Goal: Task Accomplishment & Management: Manage account settings

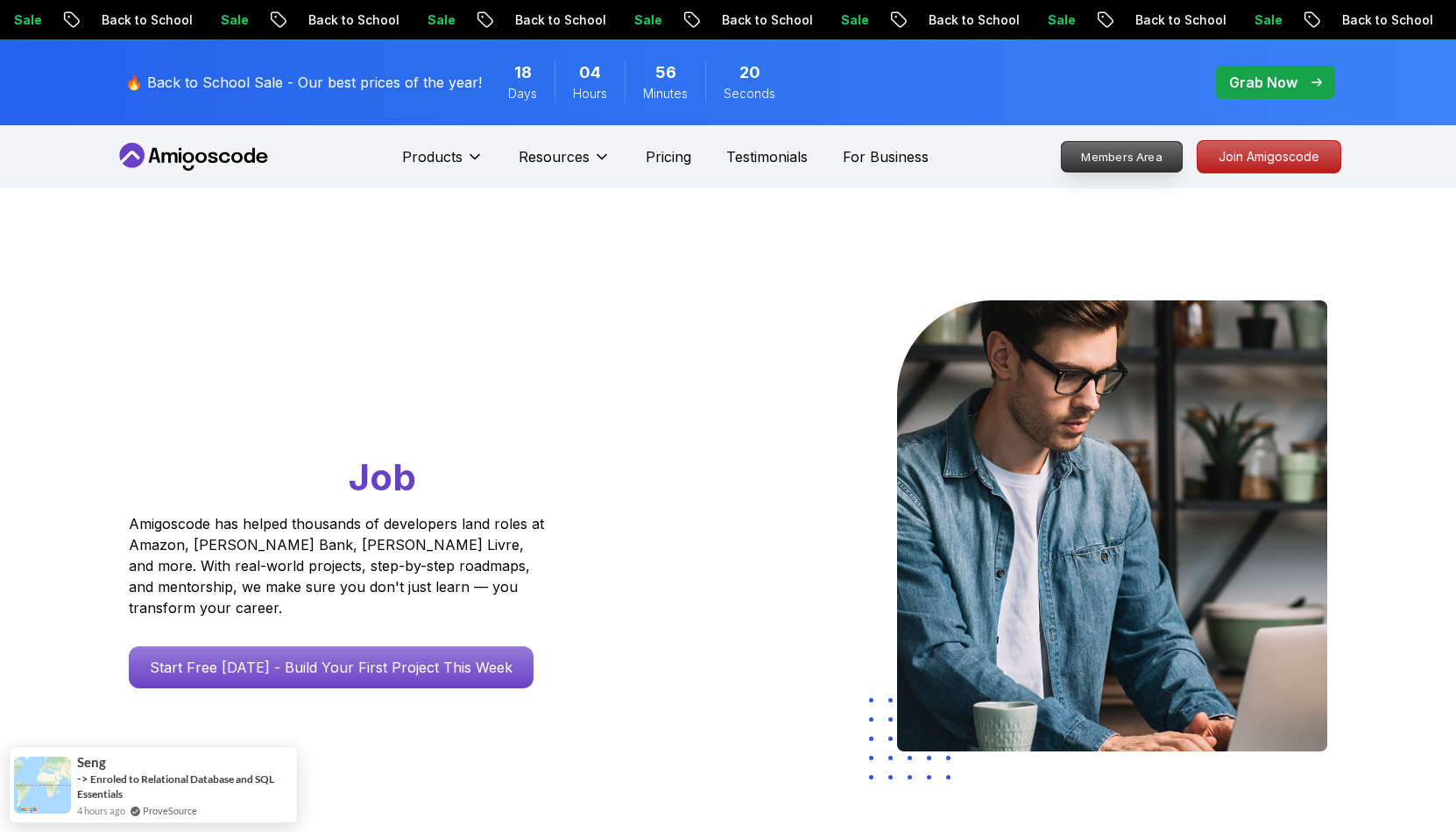
click at [1096, 154] on p "Members Area" at bounding box center [1122, 157] width 120 height 29
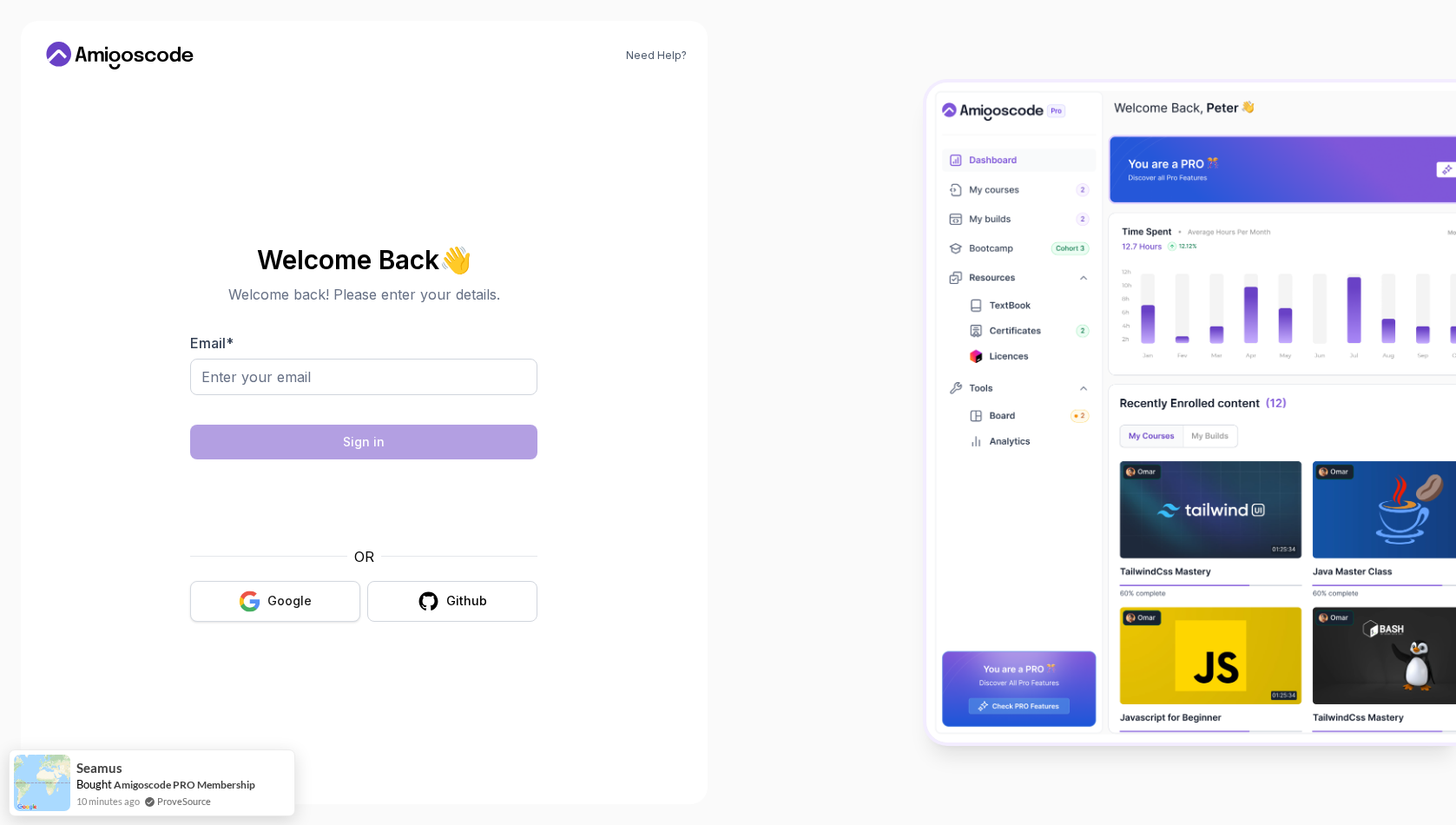
click at [308, 610] on button "Google" at bounding box center [275, 602] width 170 height 41
click at [346, 367] on input "Email *" at bounding box center [364, 378] width 347 height 37
type input "ryvola@gmail.com"
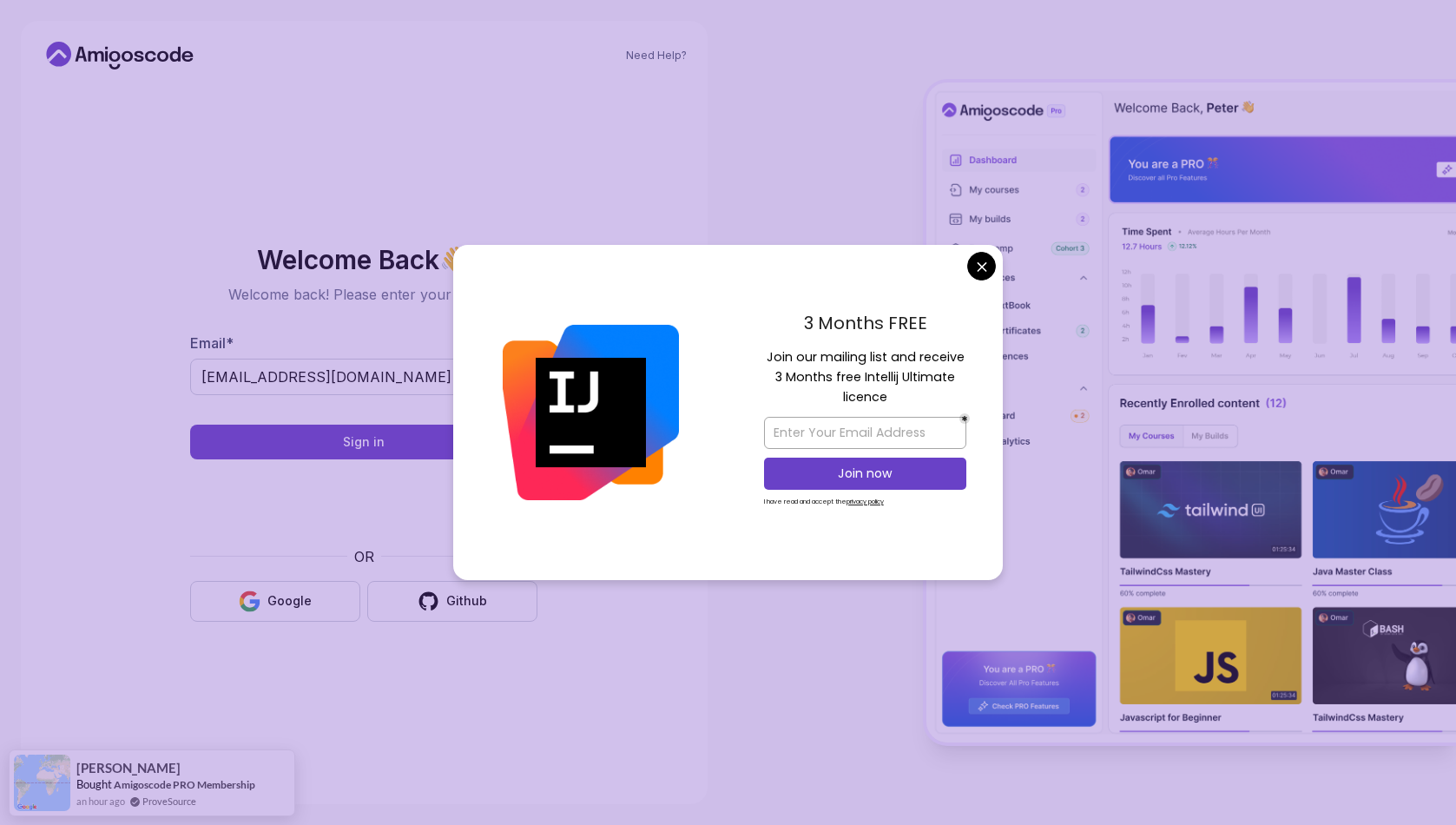
click at [987, 270] on body "Need Help? Welcome Back 👋 Welcome back! Please enter your details. Email * ryvo…" at bounding box center [728, 412] width 1456 height 825
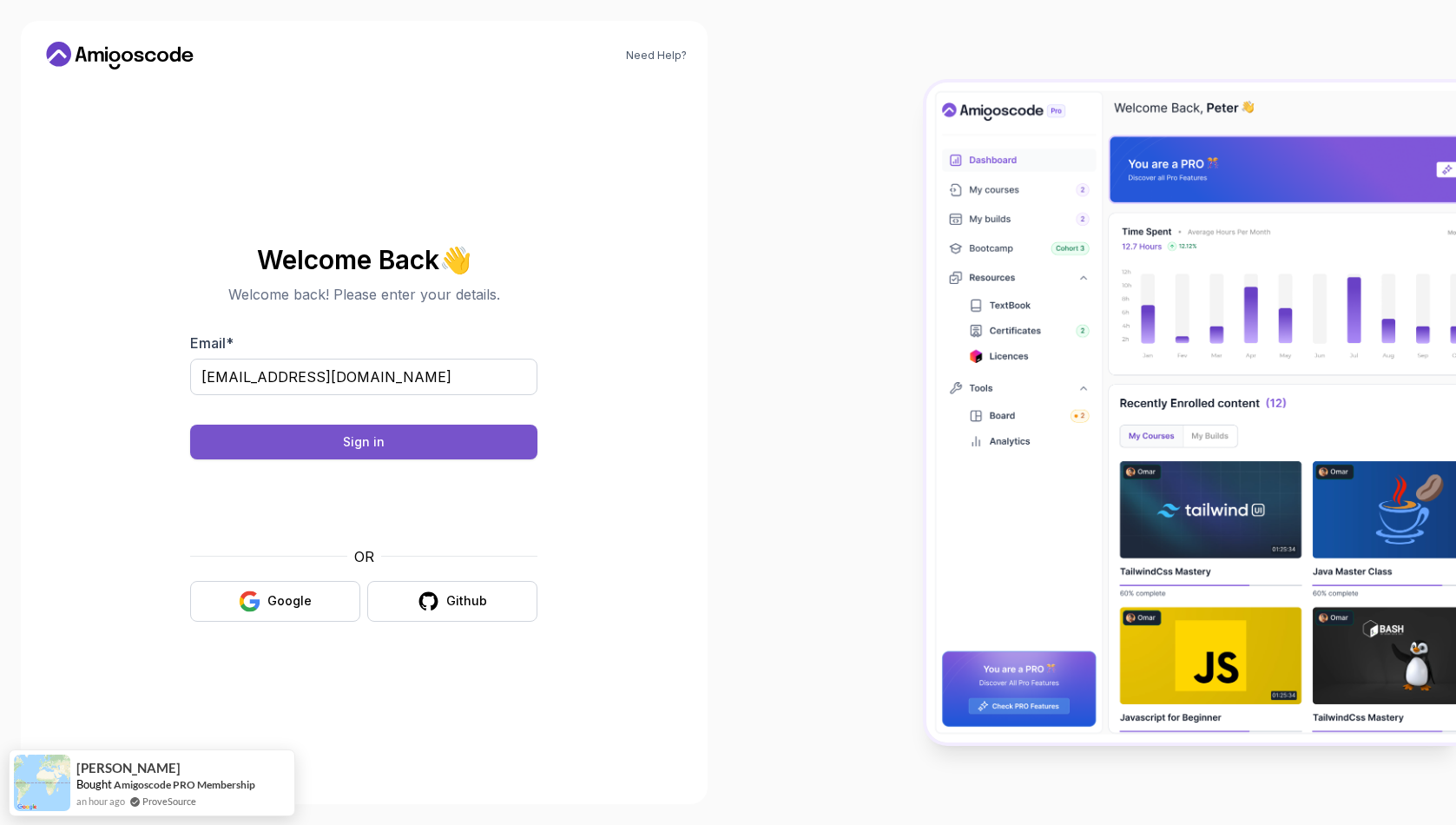
click at [316, 445] on button "Sign in" at bounding box center [364, 443] width 347 height 35
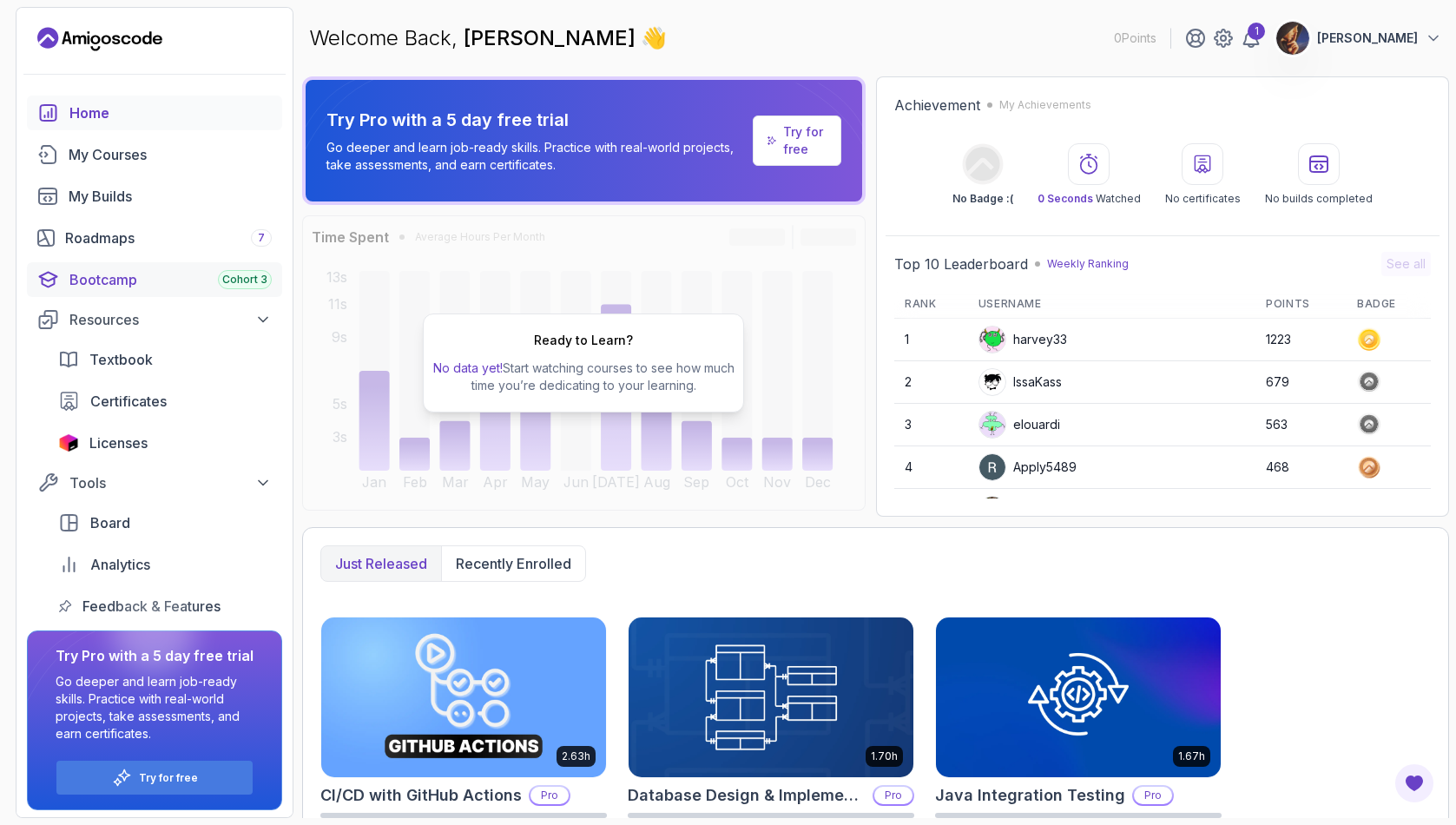
click at [121, 280] on div "Bootcamp Cohort 3" at bounding box center [171, 279] width 202 height 20
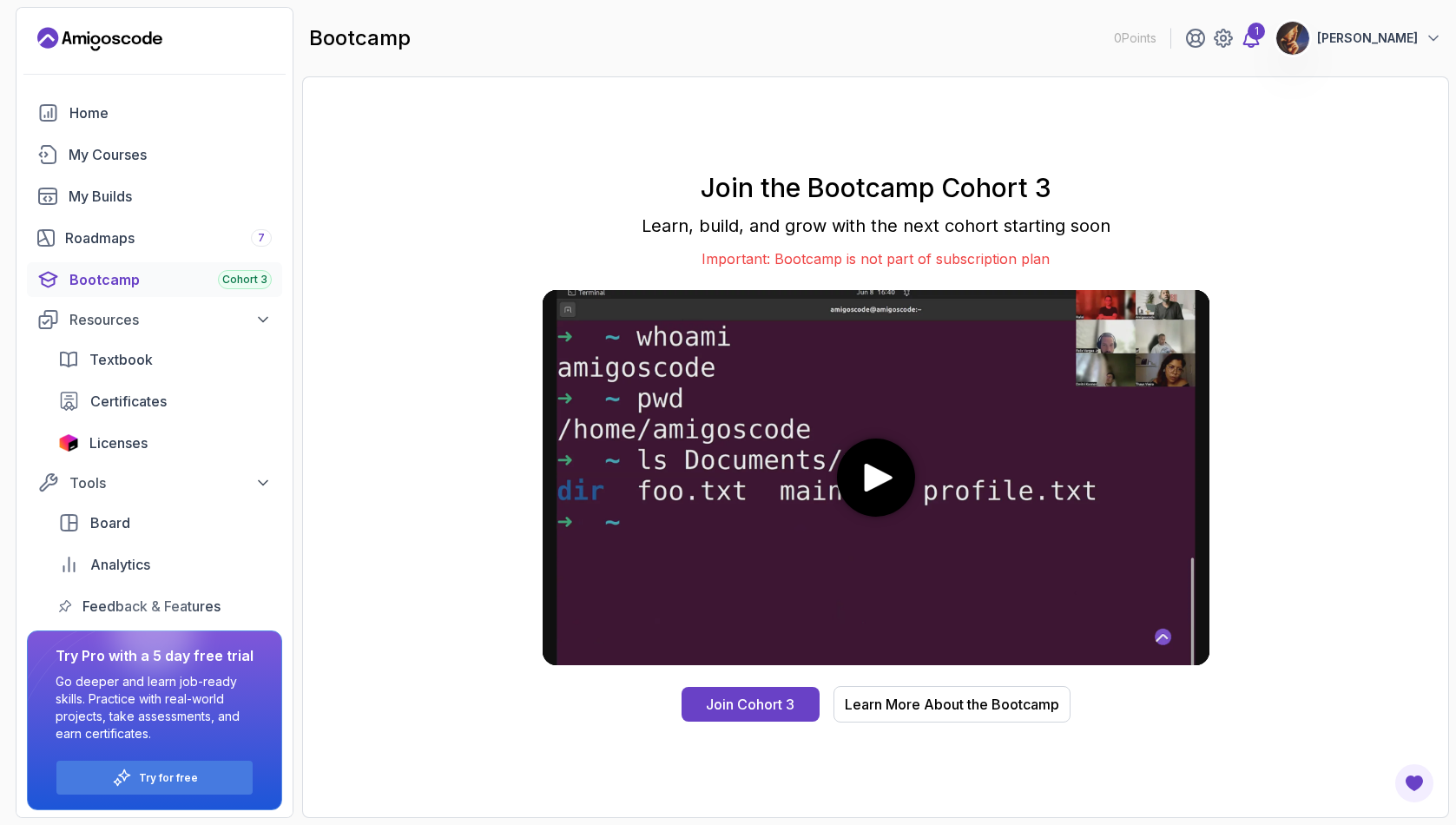
click at [1265, 33] on div "1" at bounding box center [1256, 31] width 17 height 17
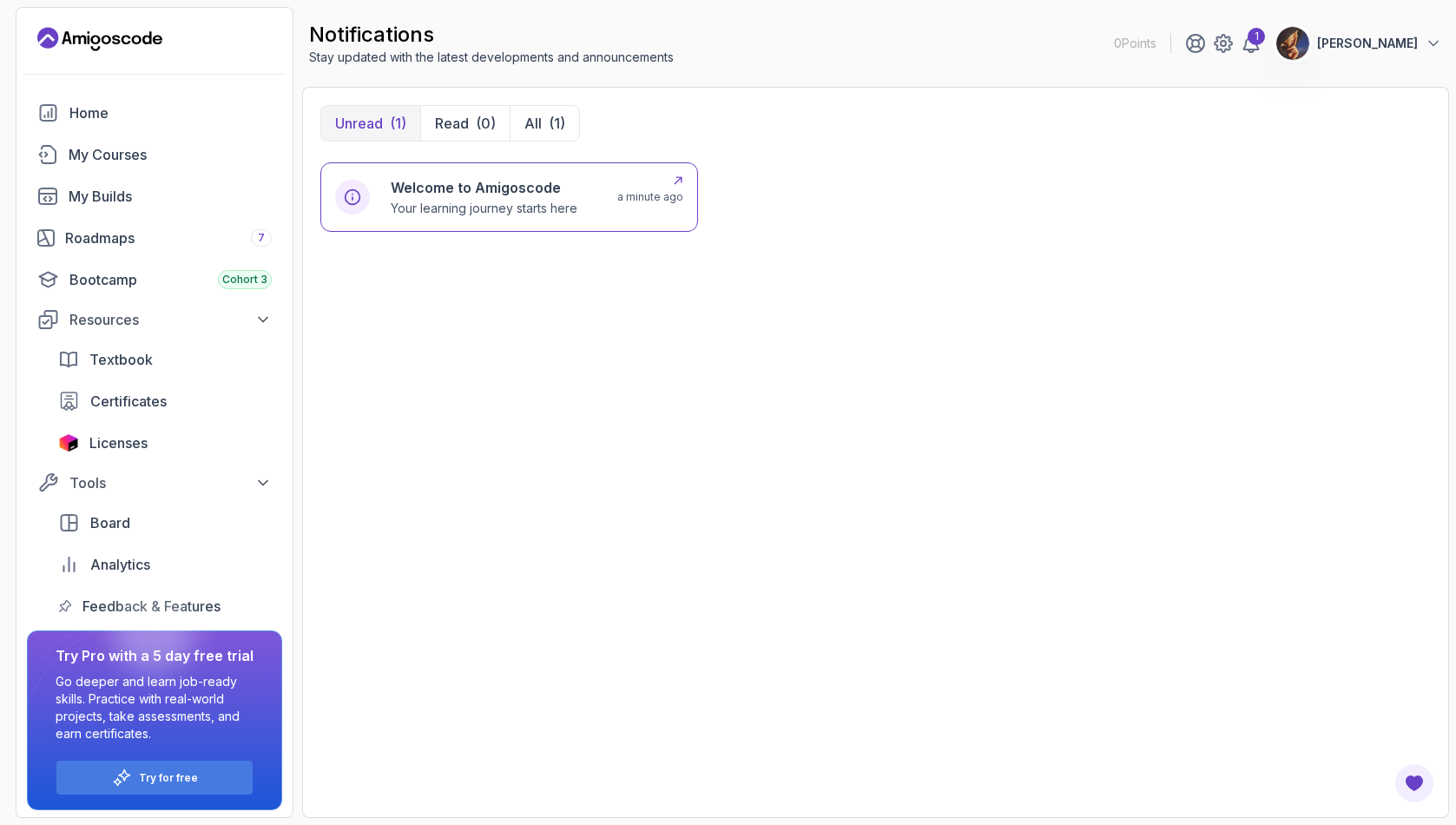
click at [461, 184] on h6 "Welcome to Amigoscode" at bounding box center [484, 187] width 186 height 20
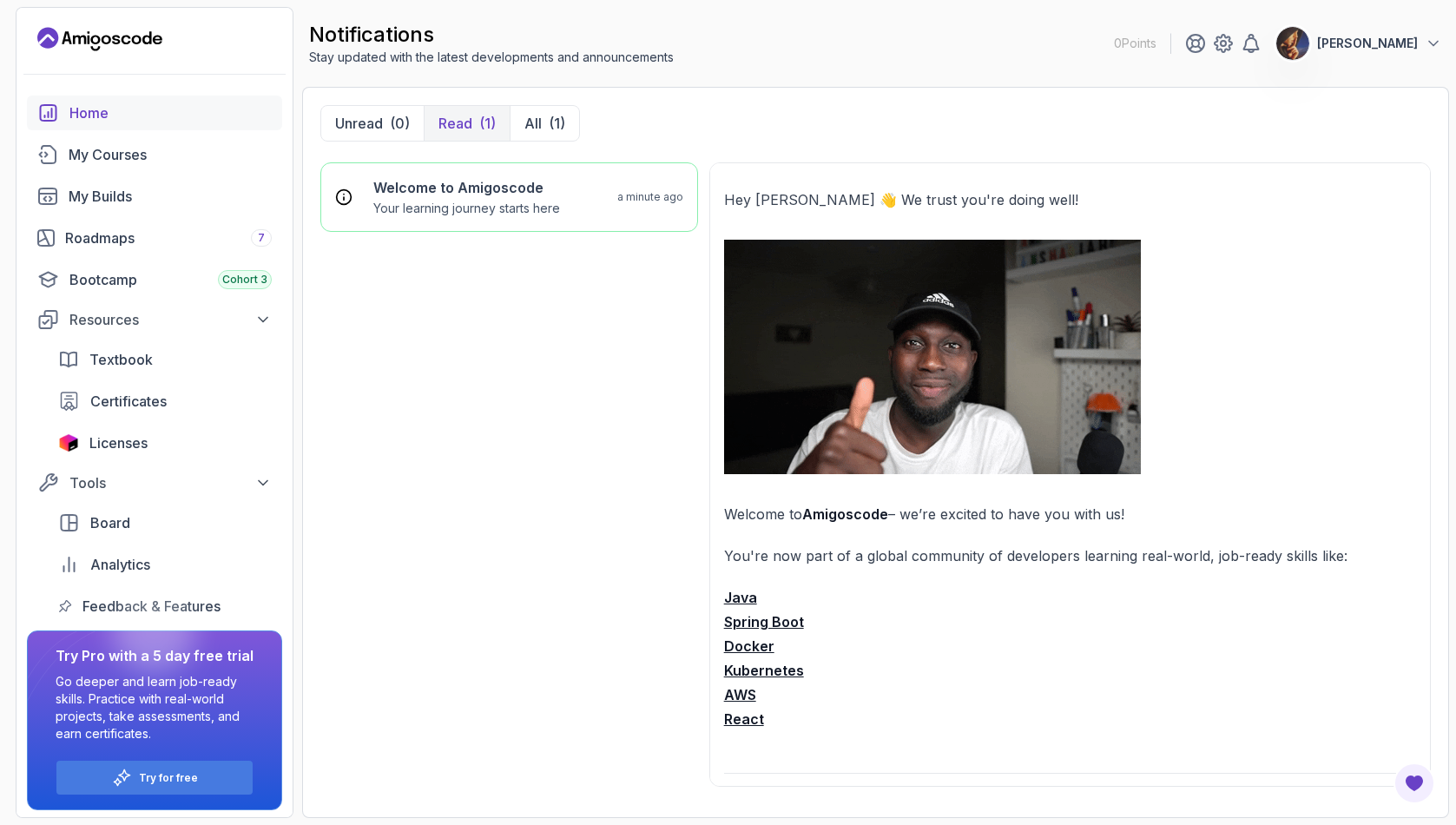
click at [70, 119] on div "Home" at bounding box center [171, 113] width 202 height 20
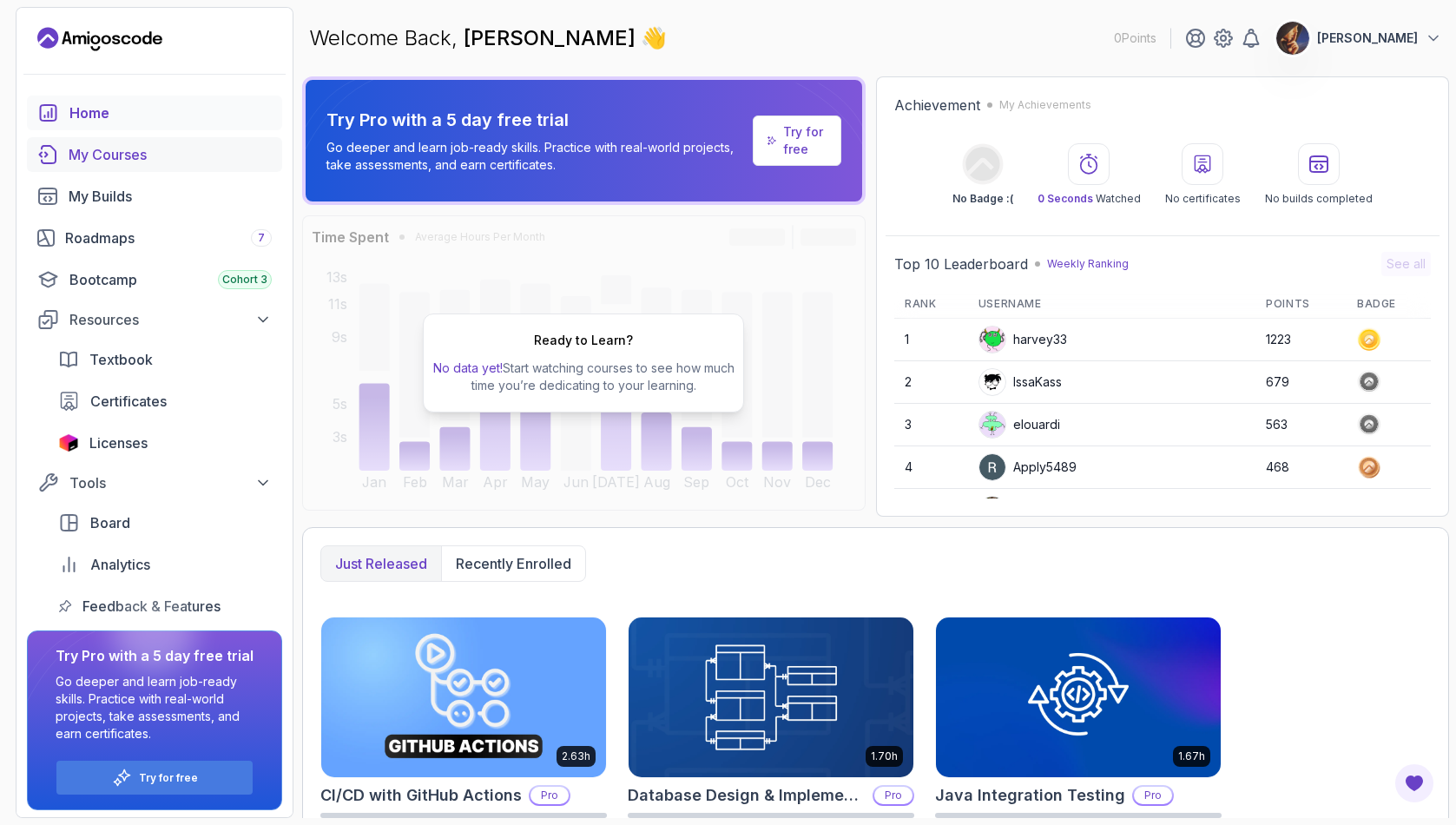
click at [113, 163] on div "My Courses" at bounding box center [170, 154] width 203 height 20
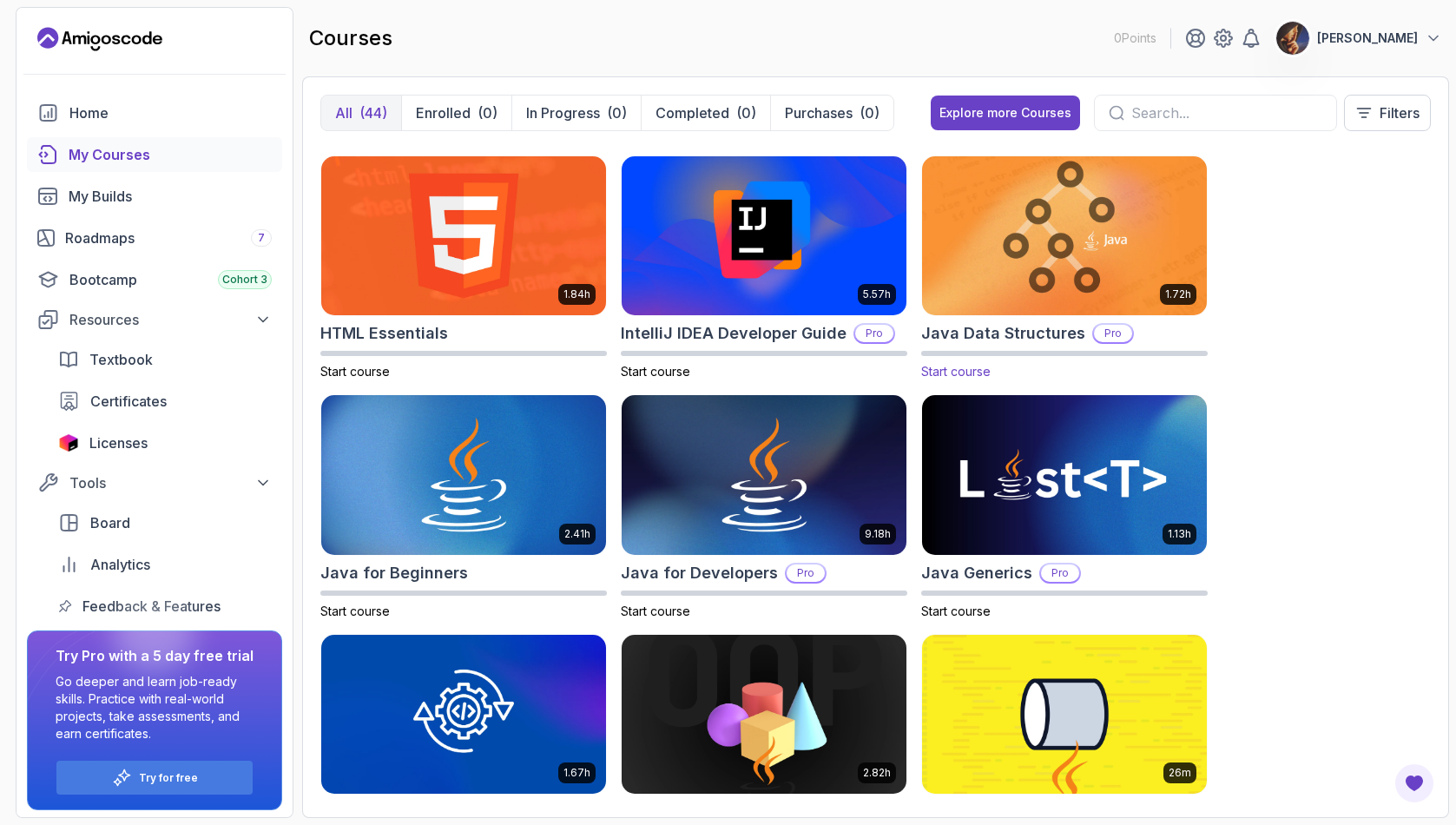
scroll to position [955, 0]
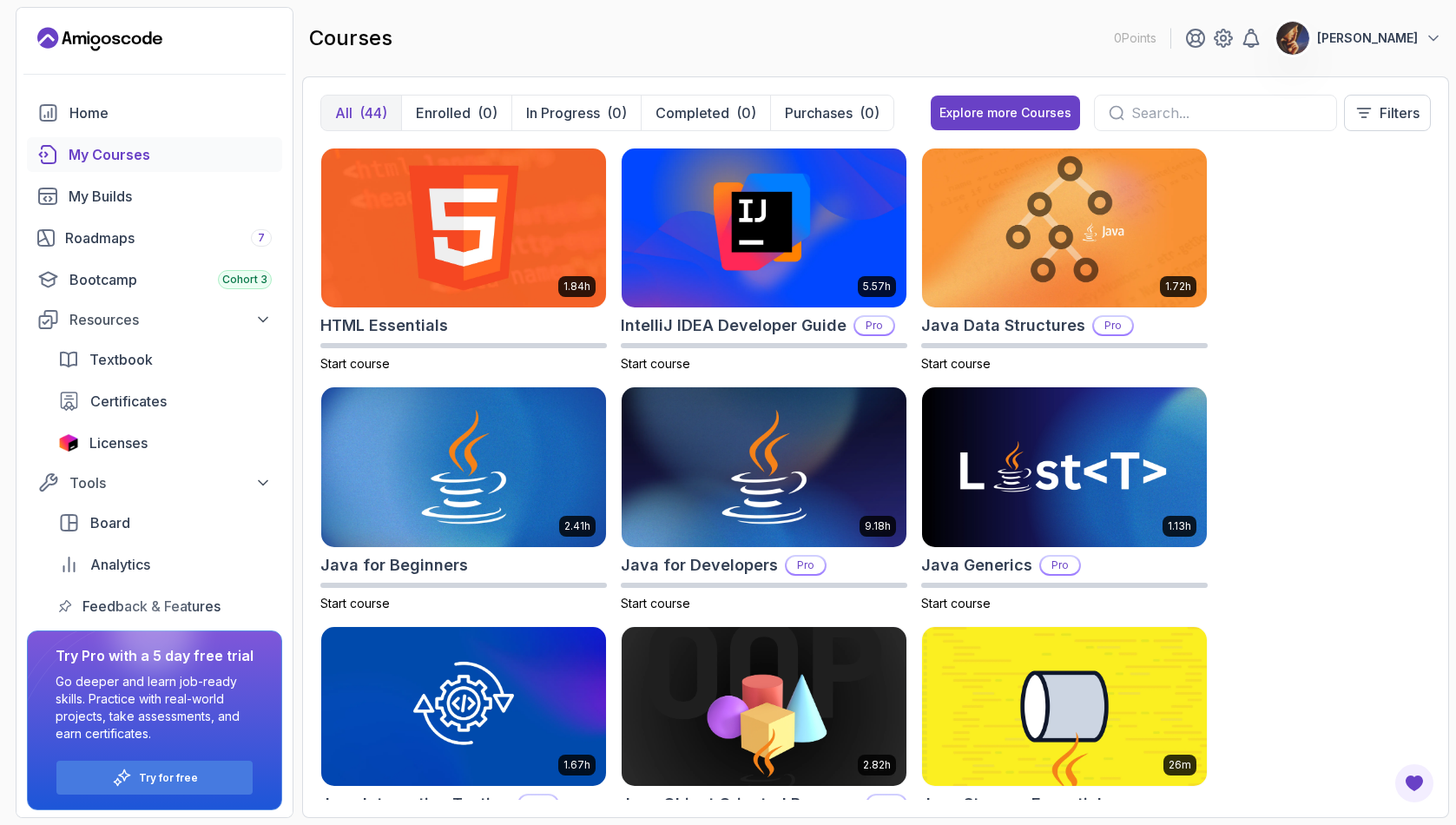
click at [1354, 350] on div "8.31h Advanced Databases Pro Start course 5.18h Advanced Spring Boot Pro Start …" at bounding box center [875, 472] width 1111 height 655
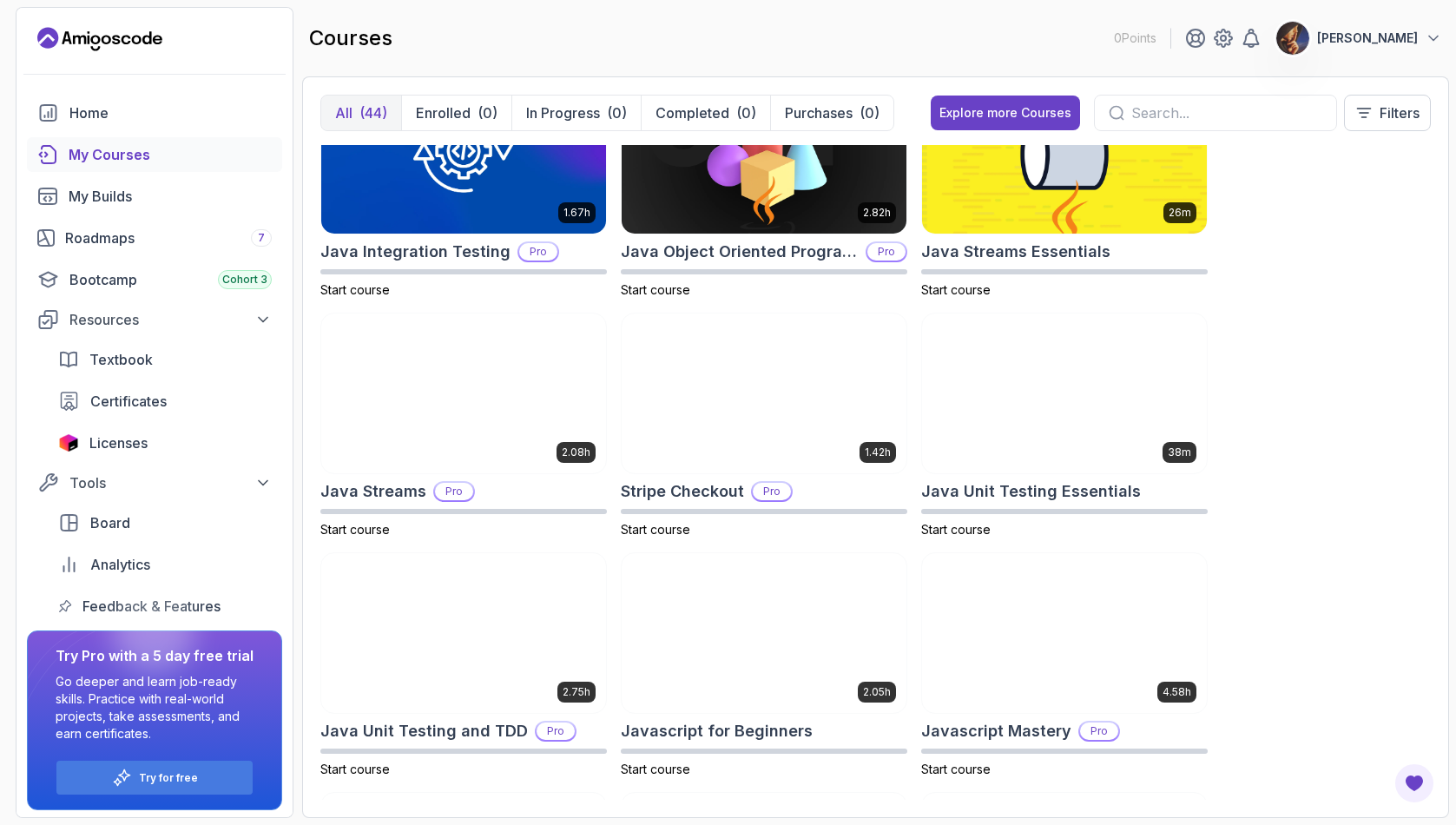
scroll to position [1634, 0]
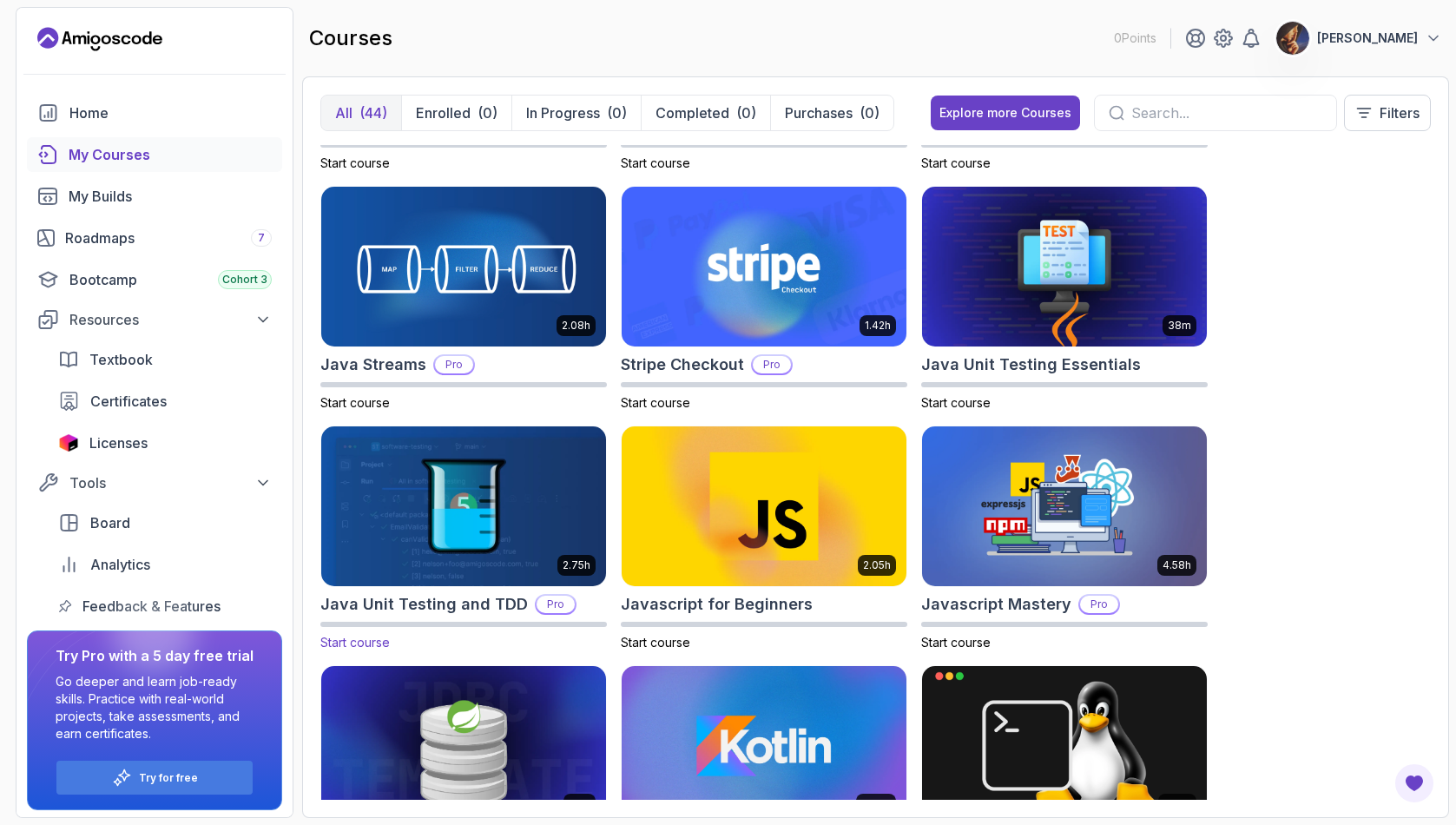
click at [522, 477] on img at bounding box center [464, 506] width 299 height 168
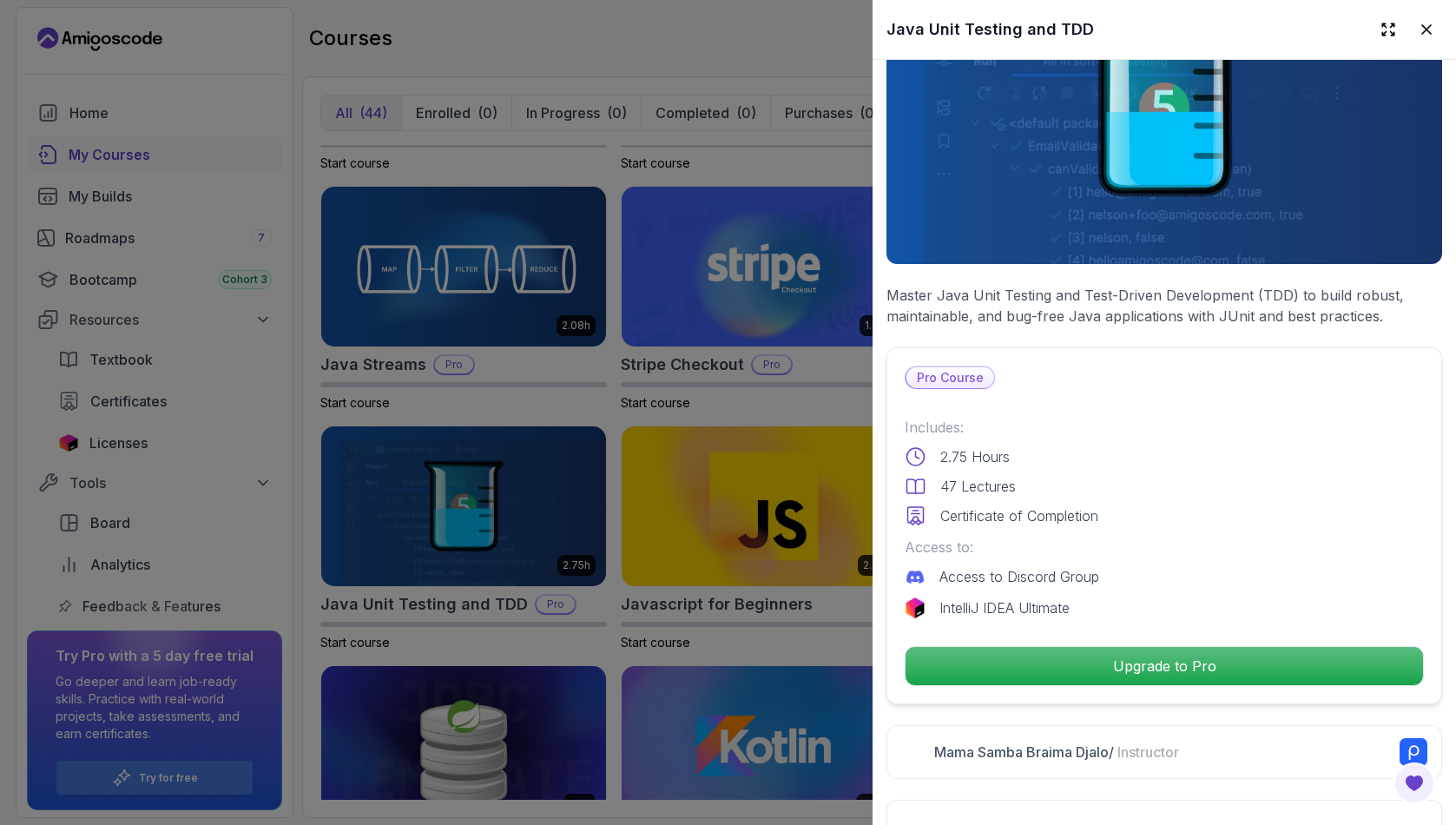
scroll to position [0, 0]
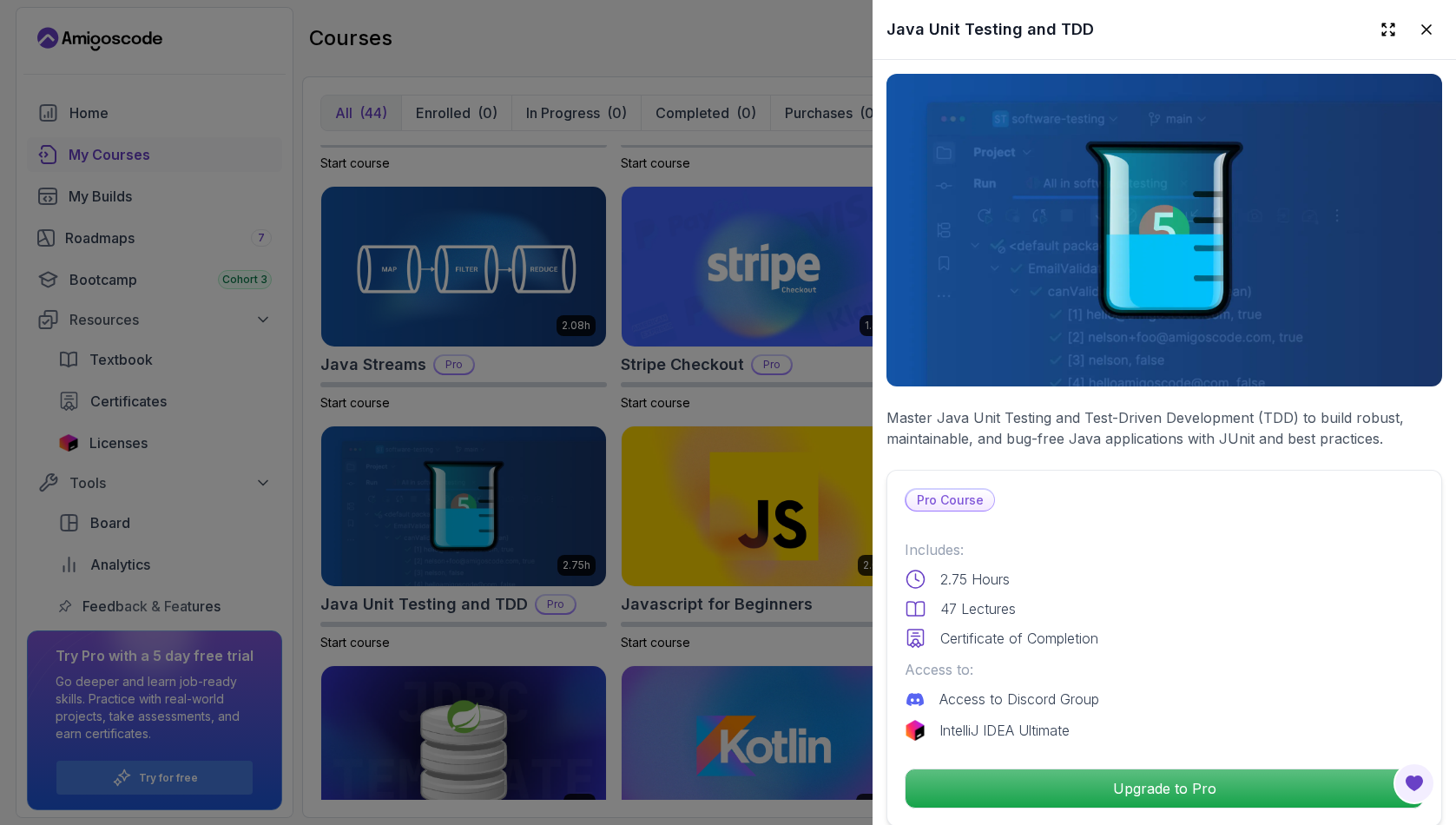
click at [1417, 28] on icon at bounding box center [1426, 29] width 17 height 17
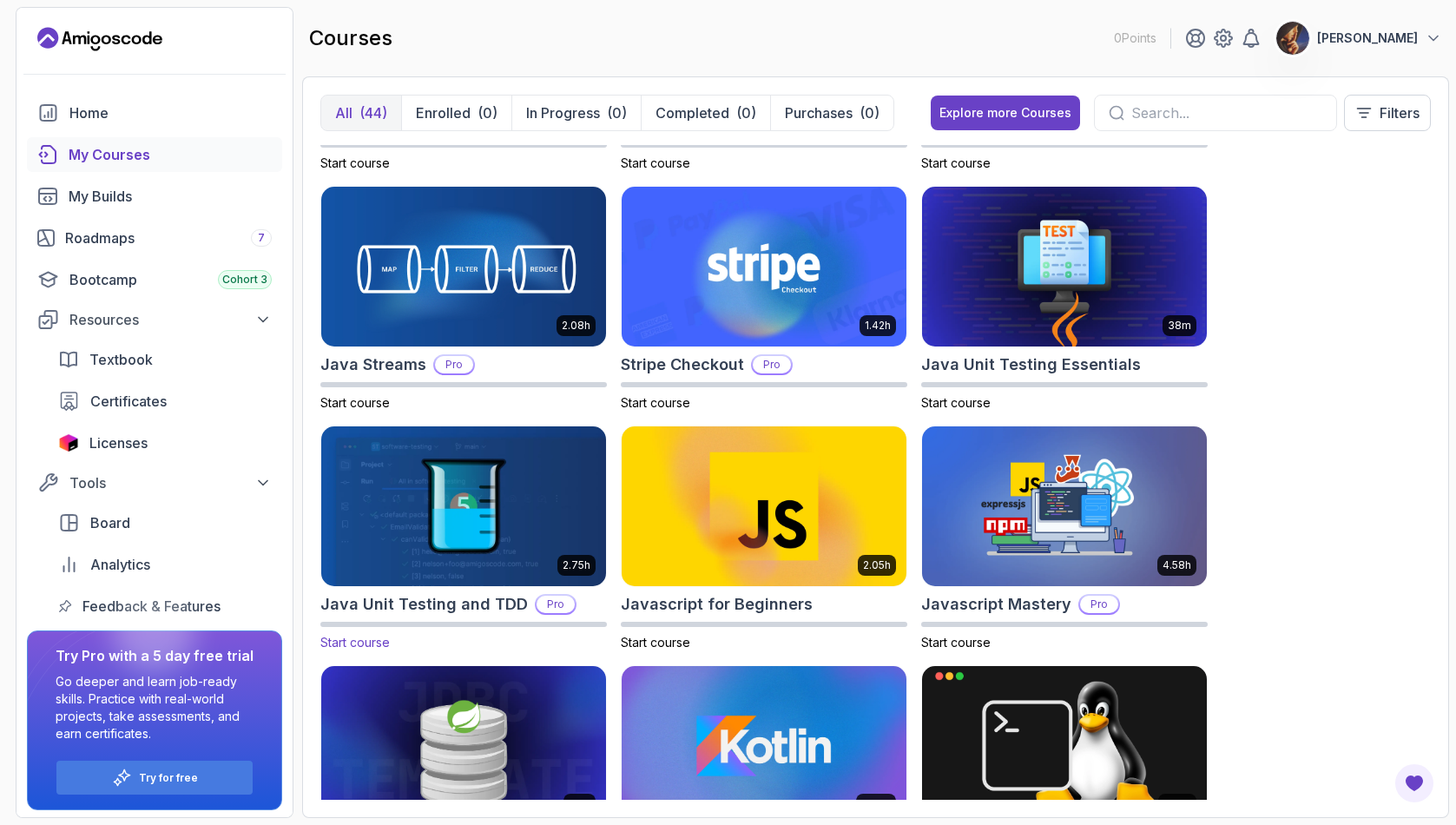
click at [461, 504] on img at bounding box center [464, 506] width 299 height 168
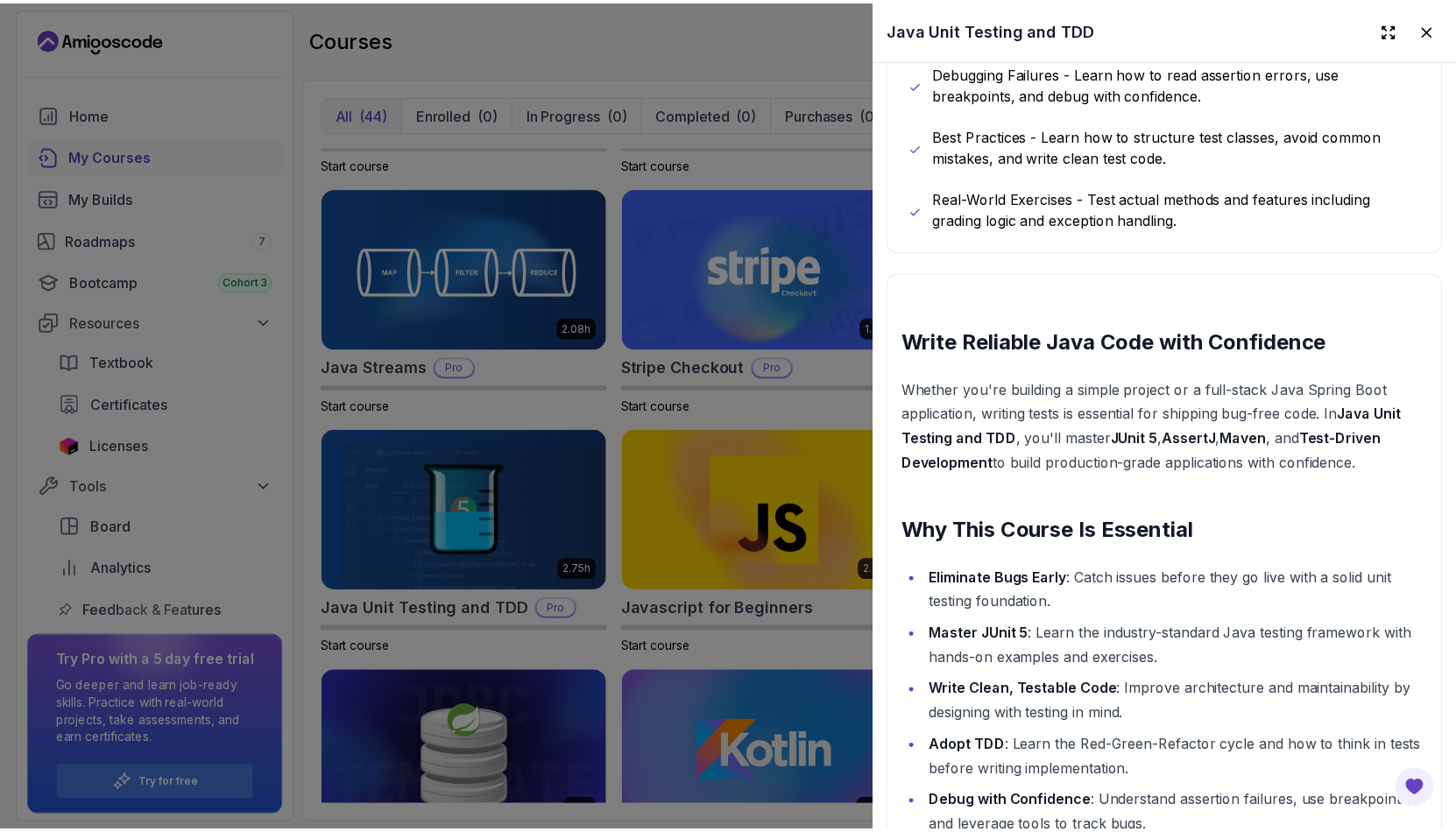
scroll to position [613, 0]
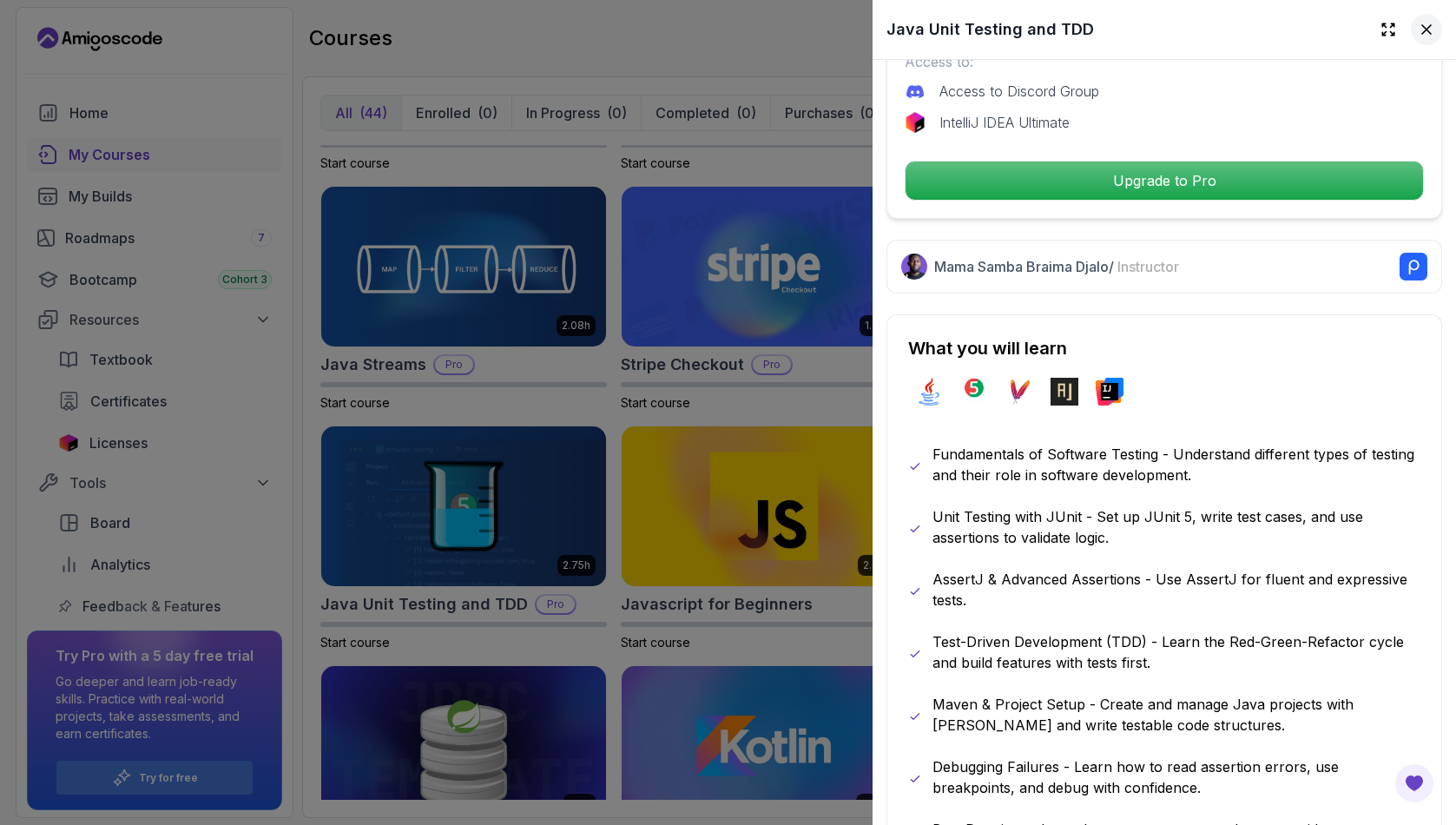
click at [1419, 34] on icon at bounding box center [1426, 29] width 17 height 17
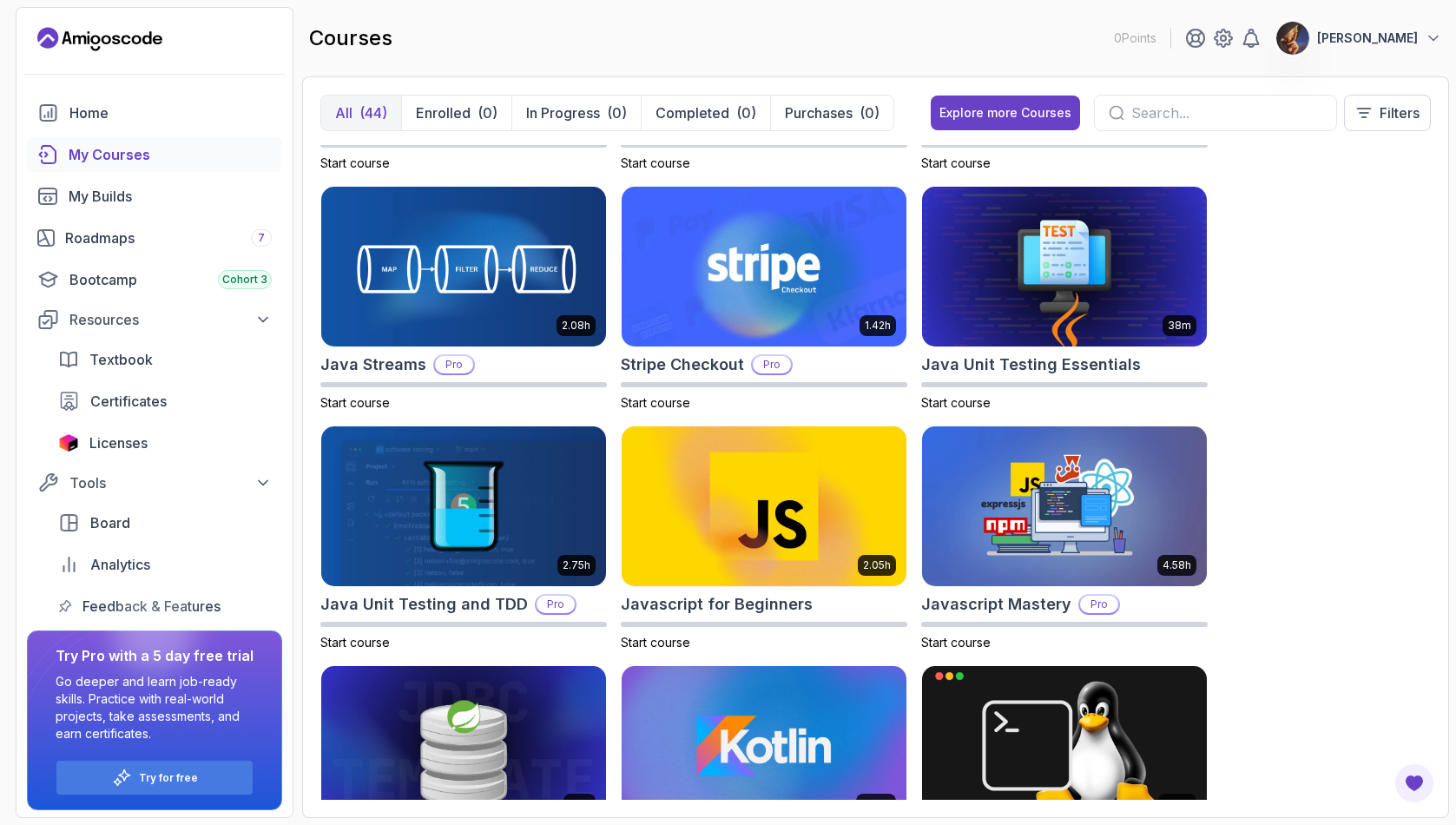
click at [730, 29] on div "courses 0 Points [PERSON_NAME]" at bounding box center [875, 38] width 1147 height 62
click at [1409, 33] on p "[PERSON_NAME]" at bounding box center [1367, 38] width 101 height 17
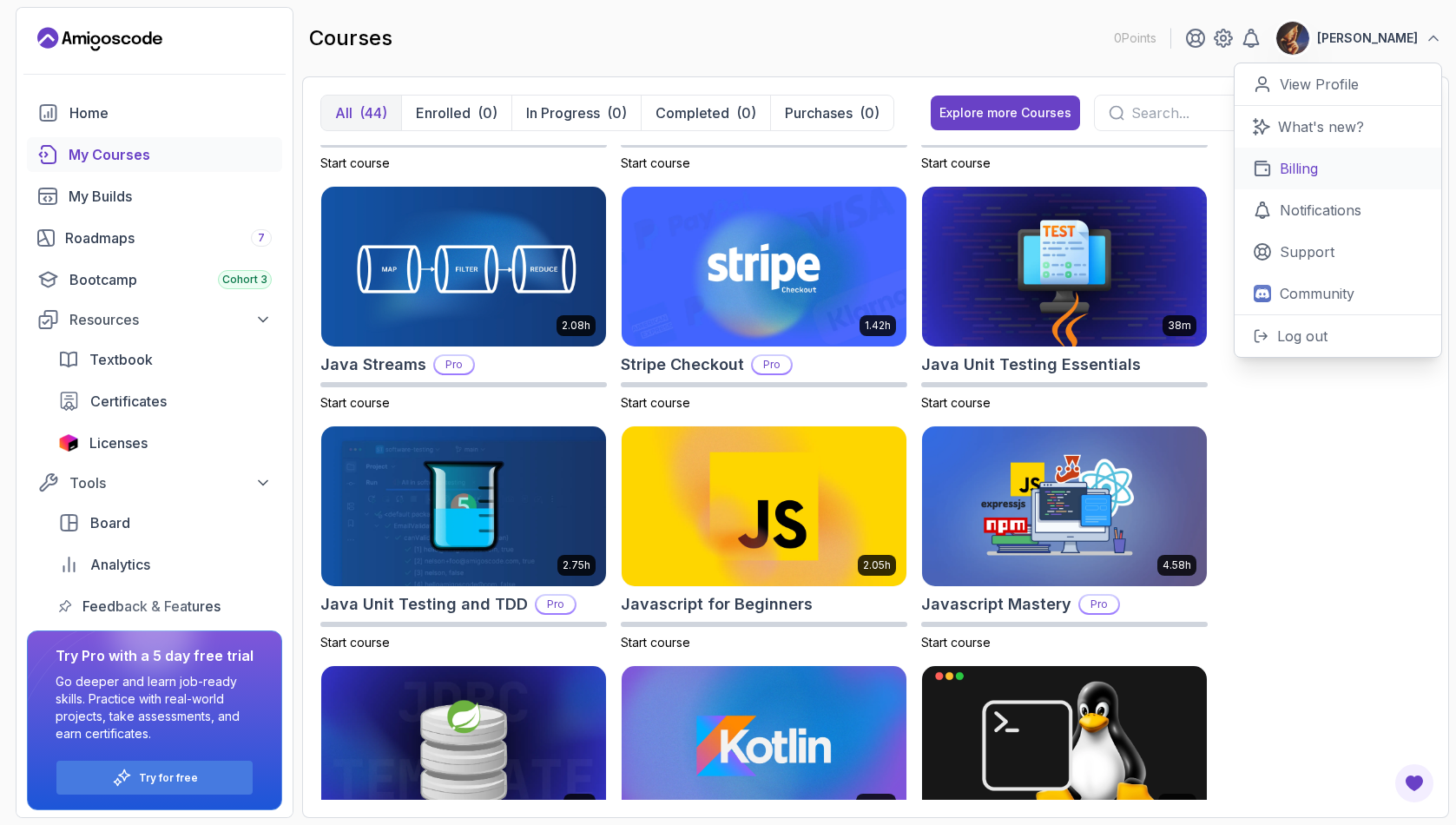
click at [1301, 168] on p "Billing" at bounding box center [1298, 168] width 38 height 20
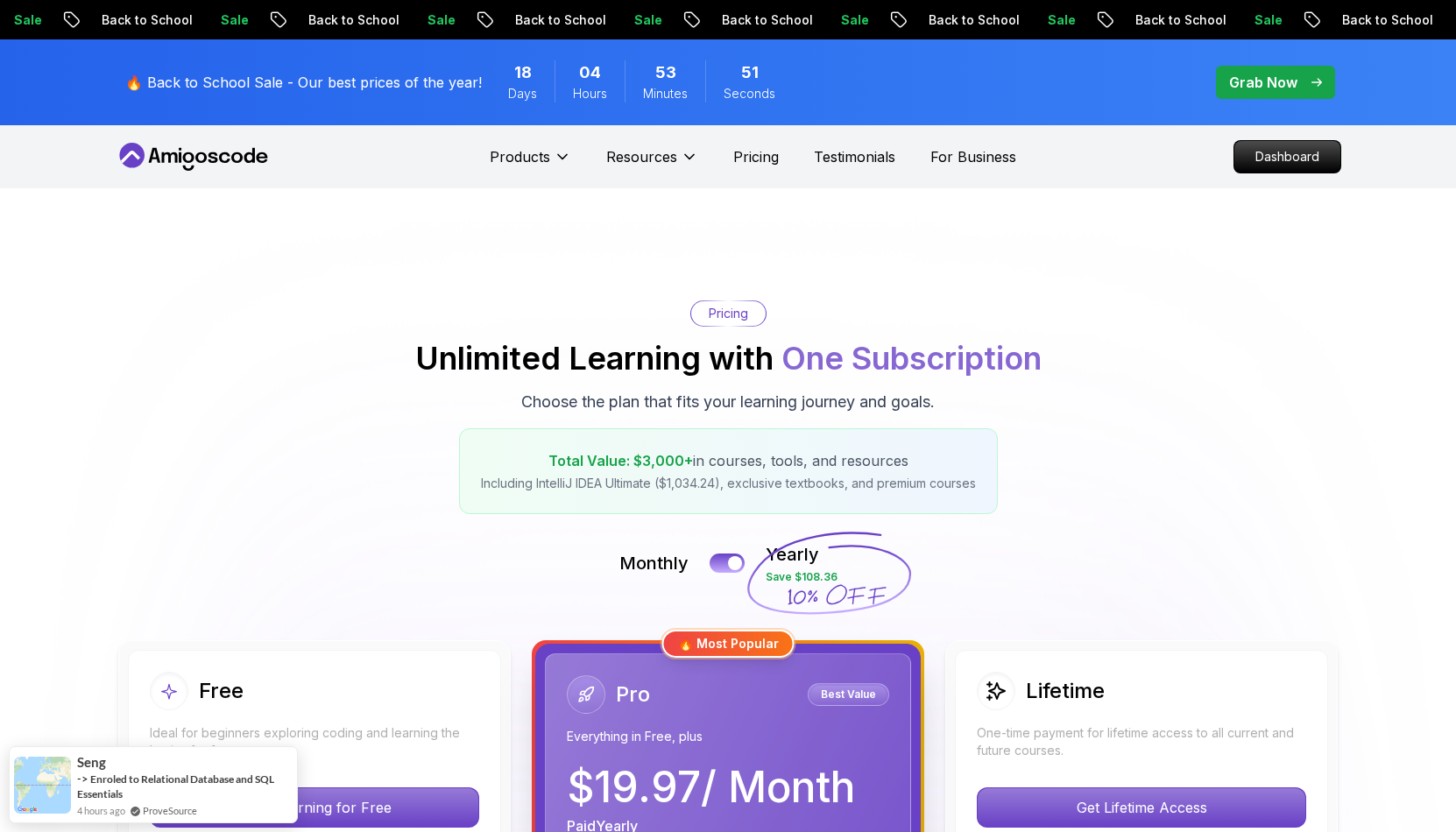
scroll to position [284, 0]
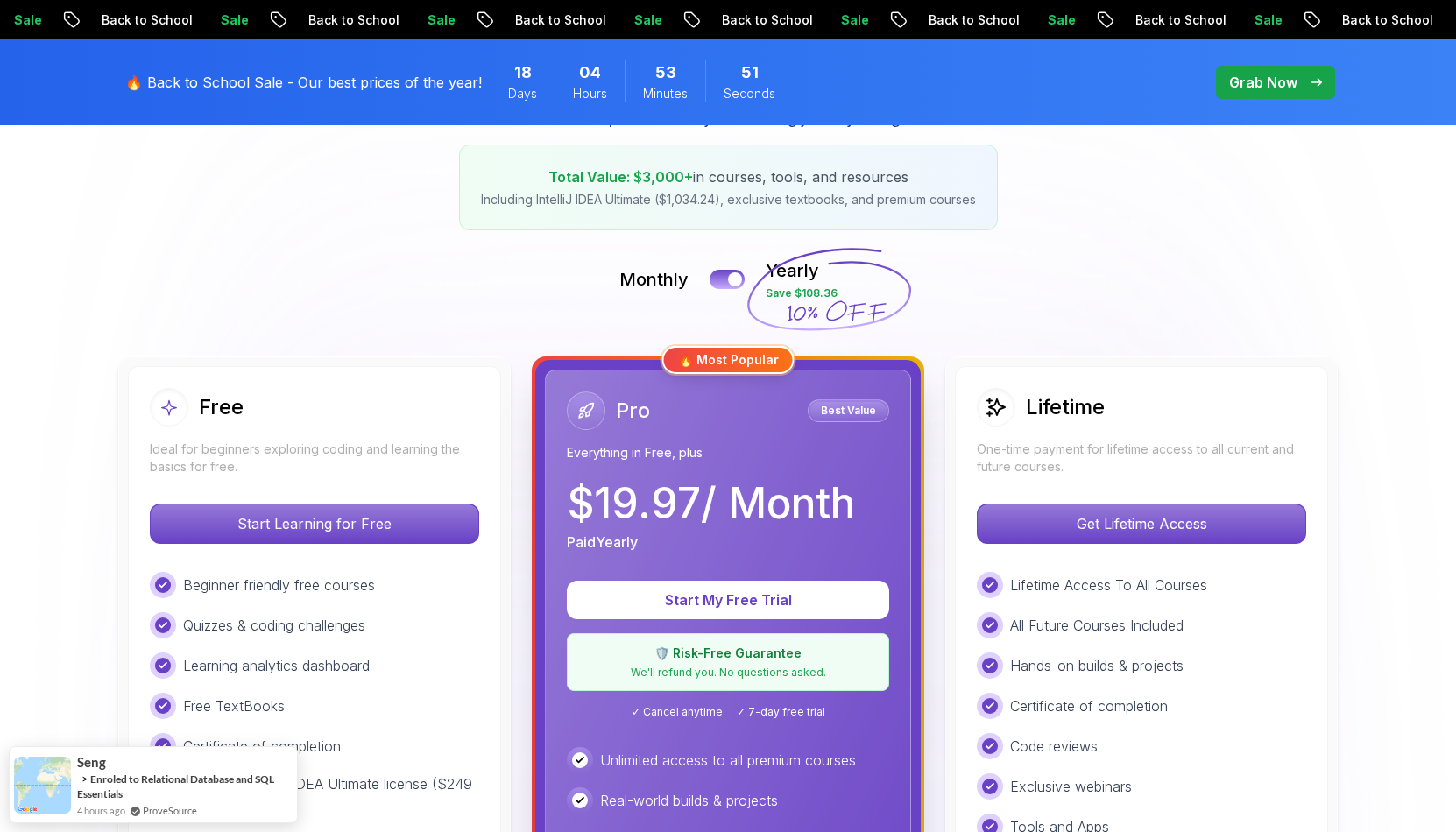
click at [519, 356] on div "Free Ideal for beginners exploring coding and learning the basics for free. Sta…" at bounding box center [728, 771] width 1227 height 830
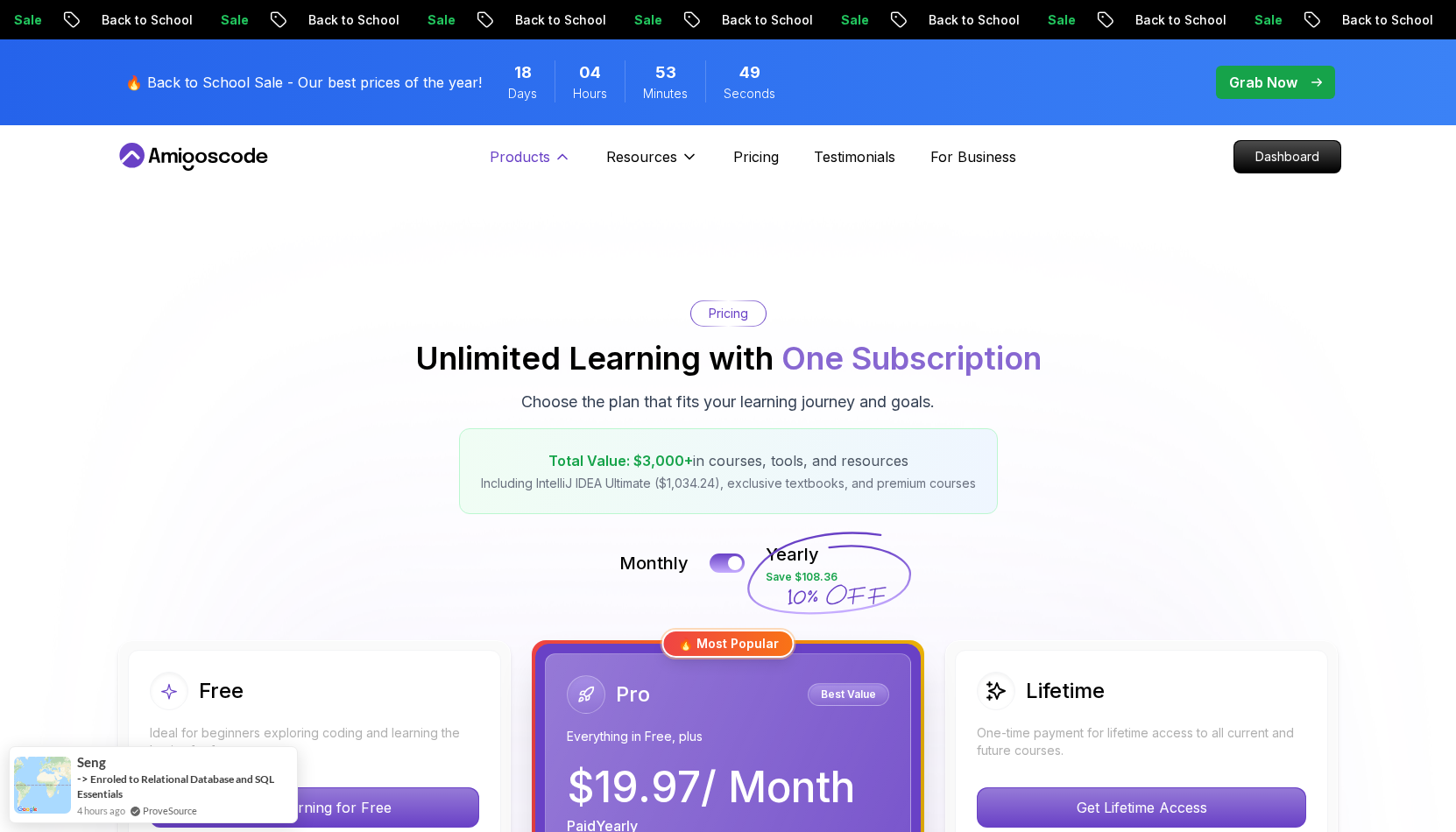
click at [517, 158] on p "Products" at bounding box center [520, 156] width 61 height 21
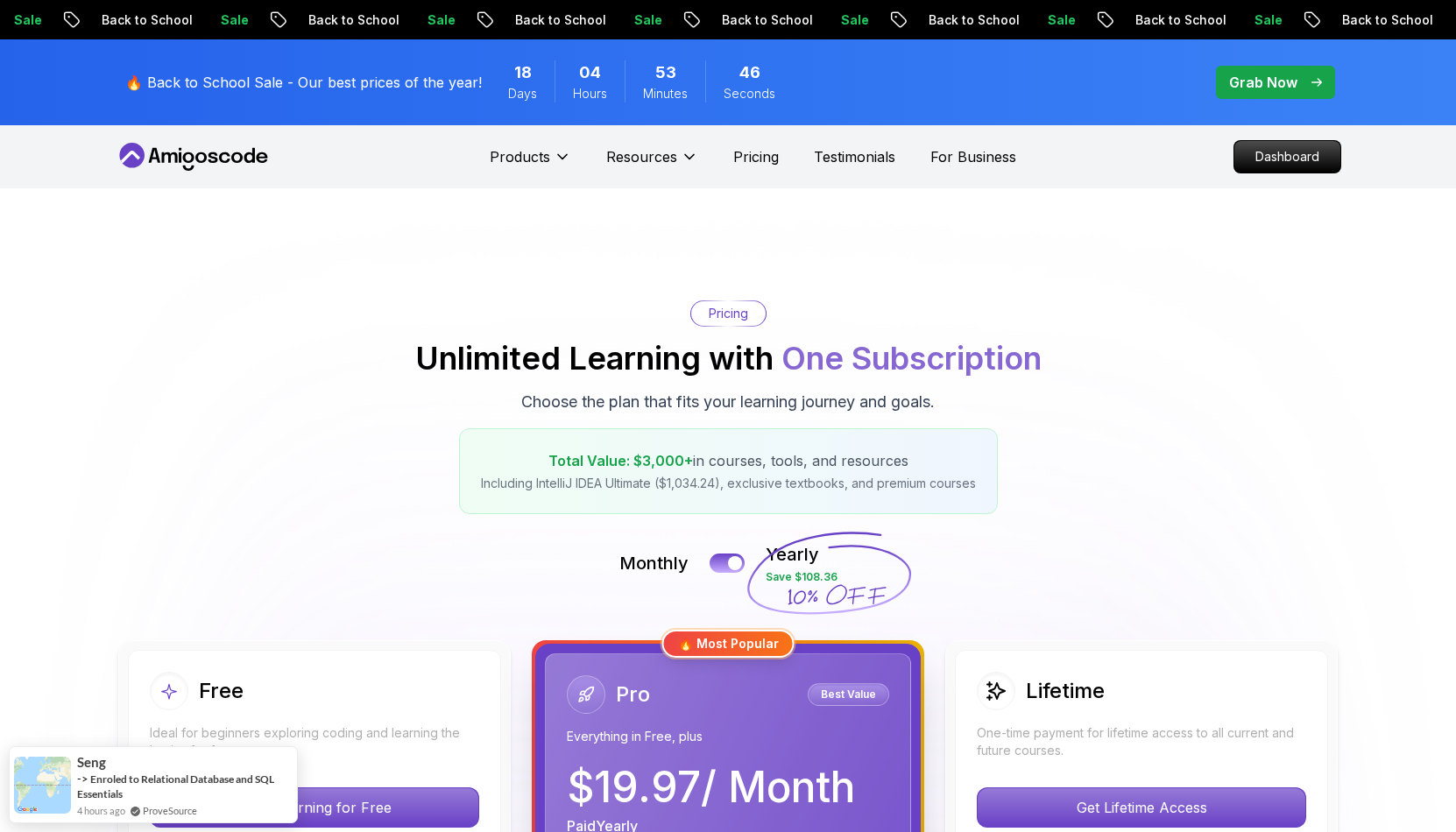
click at [184, 148] on icon at bounding box center [193, 157] width 158 height 28
